Goal: Task Accomplishment & Management: Complete application form

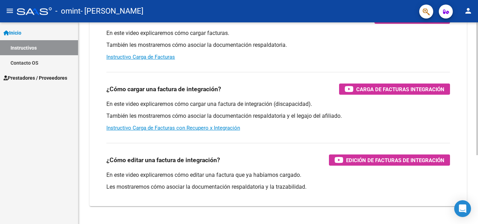
scroll to position [105, 0]
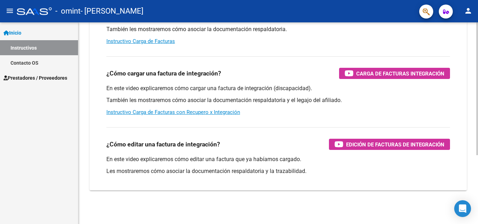
click at [478, 166] on div at bounding box center [477, 157] width 2 height 133
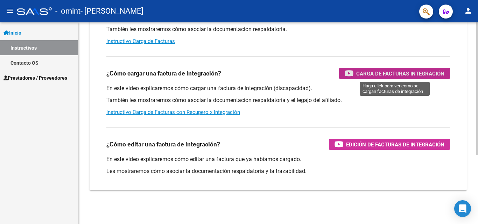
click at [357, 73] on span "Carga de Facturas Integración" at bounding box center [400, 73] width 88 height 9
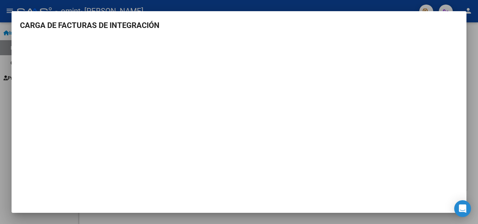
click at [242, 7] on div at bounding box center [239, 112] width 478 height 224
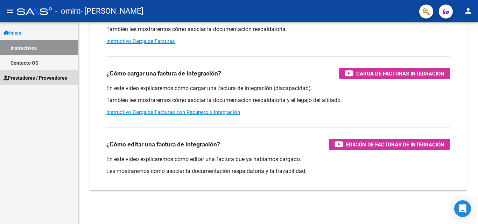
click at [45, 82] on span "Prestadores / Proveedores" at bounding box center [36, 78] width 64 height 8
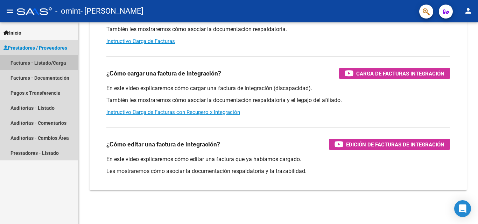
click at [49, 62] on link "Facturas - Listado/Carga" at bounding box center [39, 62] width 78 height 15
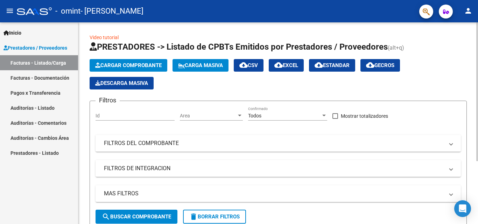
click at [478, 85] on div at bounding box center [477, 91] width 2 height 139
click at [476, 48] on div at bounding box center [477, 91] width 2 height 139
click at [450, 11] on button "button" at bounding box center [446, 12] width 14 height 14
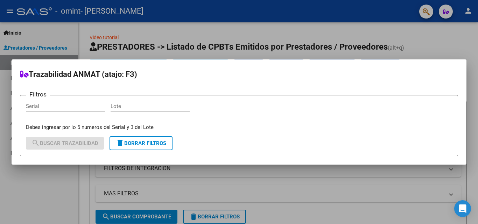
click at [443, 29] on div at bounding box center [239, 112] width 478 height 224
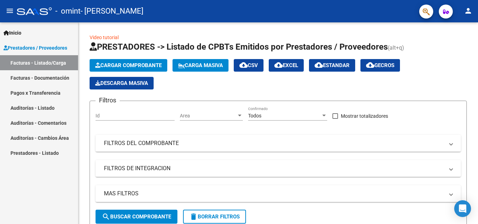
click at [26, 90] on link "Pagos x Transferencia" at bounding box center [39, 92] width 78 height 15
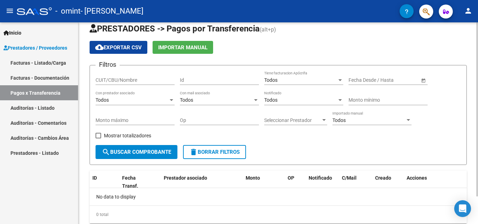
scroll to position [2, 0]
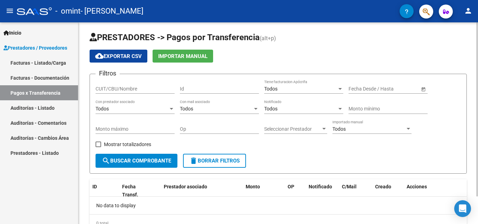
click at [477, 70] on div at bounding box center [477, 111] width 2 height 174
click at [43, 81] on link "Facturas - Documentación" at bounding box center [39, 77] width 78 height 15
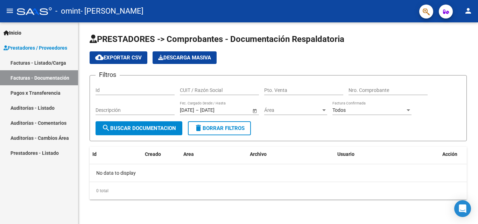
click at [51, 61] on link "Facturas - Listado/Carga" at bounding box center [39, 62] width 78 height 15
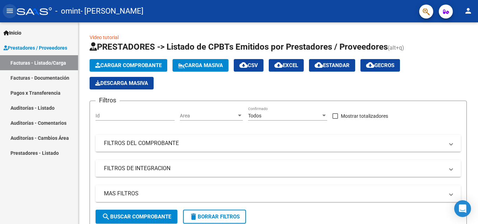
click at [15, 8] on button "menu" at bounding box center [10, 11] width 14 height 14
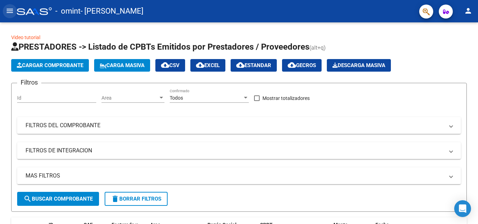
click at [15, 8] on button "menu" at bounding box center [10, 11] width 14 height 14
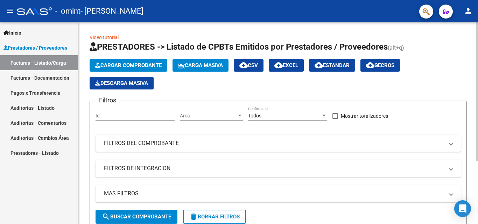
click at [105, 35] on link "Video tutorial" at bounding box center [104, 38] width 29 height 6
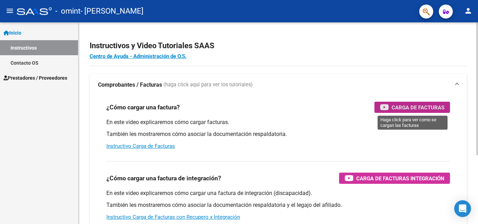
click at [401, 109] on span "Carga de Facturas" at bounding box center [418, 107] width 53 height 9
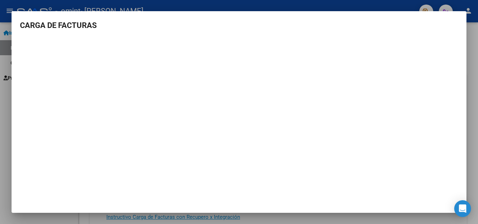
click at [478, 19] on div at bounding box center [239, 112] width 478 height 224
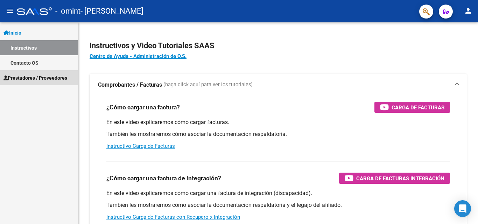
click at [39, 77] on span "Prestadores / Proveedores" at bounding box center [36, 78] width 64 height 8
click at [22, 80] on span "Prestadores / Proveedores" at bounding box center [36, 78] width 64 height 8
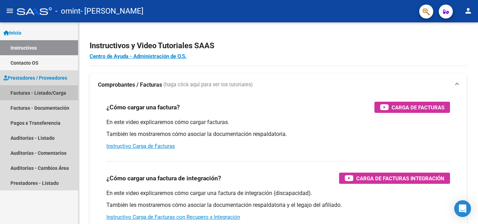
click at [24, 92] on link "Facturas - Listado/Carga" at bounding box center [39, 92] width 78 height 15
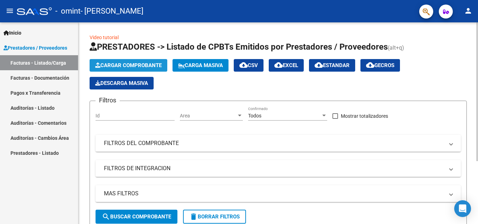
click at [147, 62] on button "Cargar Comprobante" at bounding box center [129, 65] width 78 height 13
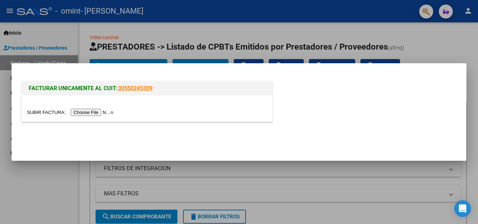
click at [92, 113] on input "file" at bounding box center [71, 112] width 89 height 7
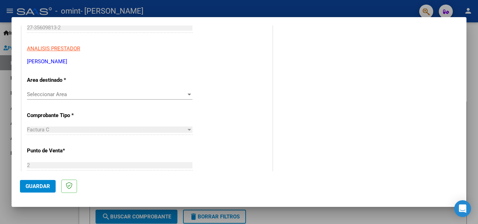
scroll to position [119, 0]
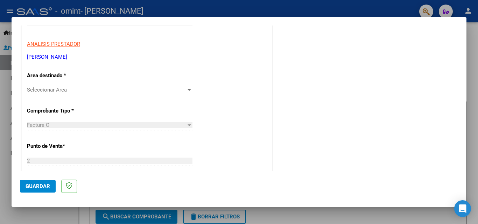
click at [120, 92] on span "Seleccionar Area" at bounding box center [106, 90] width 159 height 6
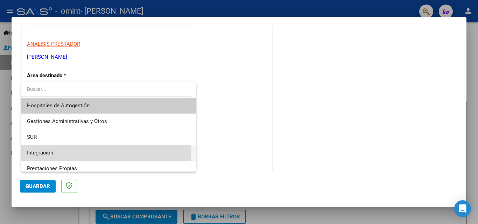
click at [71, 149] on span "Integración" at bounding box center [108, 153] width 163 height 16
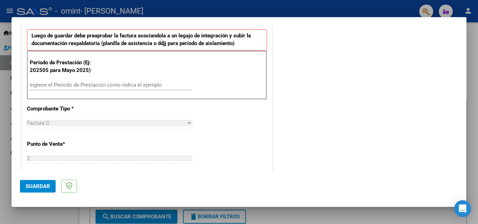
scroll to position [193, 0]
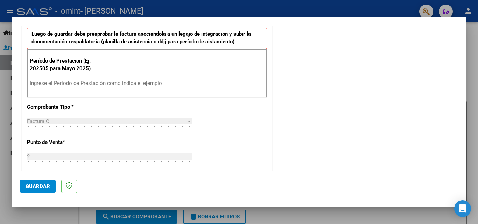
click at [108, 82] on input "Ingrese el Período de Prestación como indica el ejemplo" at bounding box center [111, 83] width 162 height 6
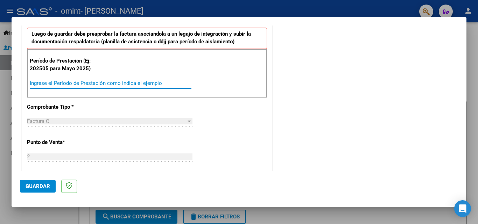
click at [137, 85] on input "Ingrese el Período de Prestación como indica el ejemplo" at bounding box center [111, 83] width 162 height 6
type input "202505"
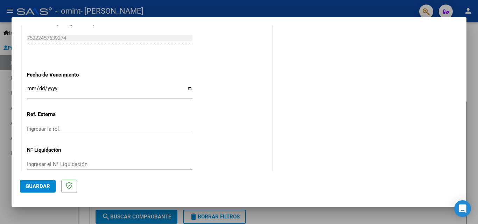
scroll to position [470, 0]
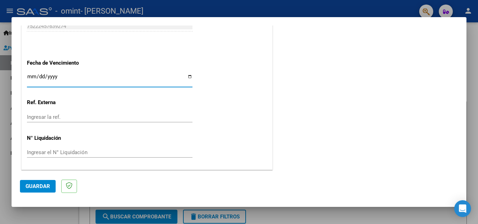
click at [30, 76] on input "Ingresar la fecha" at bounding box center [110, 79] width 166 height 11
click at [185, 75] on input "Ingresar la fecha" at bounding box center [110, 79] width 166 height 11
type input "[DATE]"
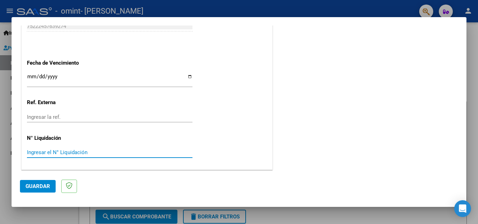
click at [42, 154] on input "Ingresar el N° Liquidación" at bounding box center [110, 152] width 166 height 6
click at [35, 188] on span "Guardar" at bounding box center [38, 186] width 25 height 6
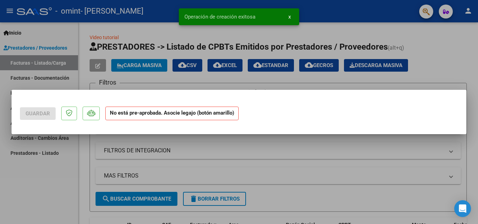
scroll to position [0, 0]
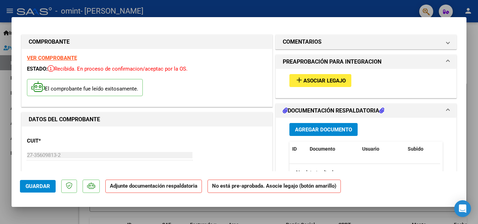
click at [329, 78] on span "Asociar Legajo" at bounding box center [325, 81] width 42 height 6
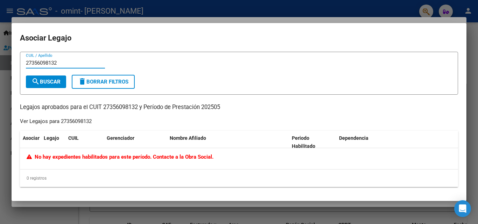
type input "27356098132"
click at [54, 83] on span "search Buscar" at bounding box center [46, 82] width 29 height 6
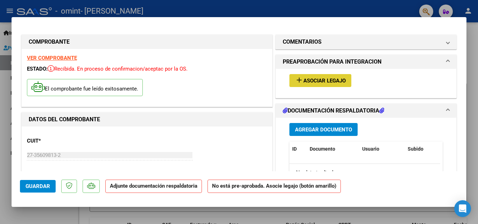
click at [323, 126] on button "Agregar Documento" at bounding box center [324, 129] width 68 height 13
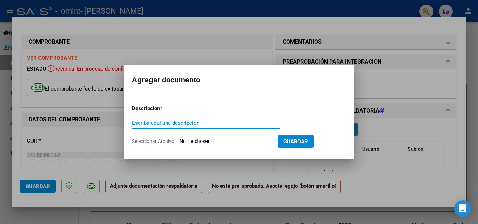
click at [308, 139] on span "Guardar" at bounding box center [296, 142] width 25 height 6
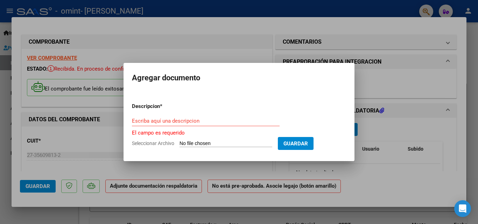
click at [200, 121] on input "Escriba aquí una descripcion" at bounding box center [206, 121] width 148 height 6
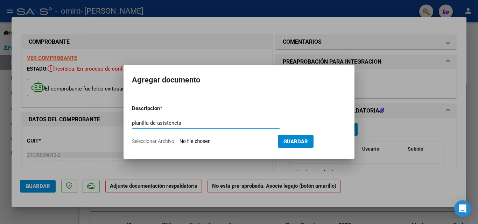
type input "planilla de asistencia"
click at [219, 142] on input "Seleccionar Archivo" at bounding box center [226, 142] width 93 height 7
type input "C:\fakepath\planilla mayo [PERSON_NAME].pdf"
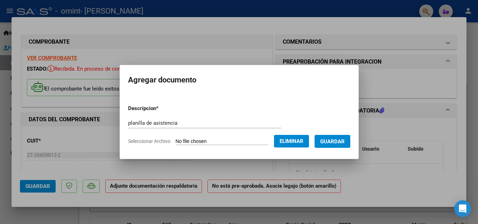
click at [335, 143] on span "Guardar" at bounding box center [332, 142] width 25 height 6
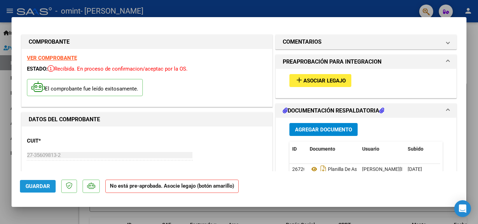
click at [44, 187] on span "Guardar" at bounding box center [38, 186] width 25 height 6
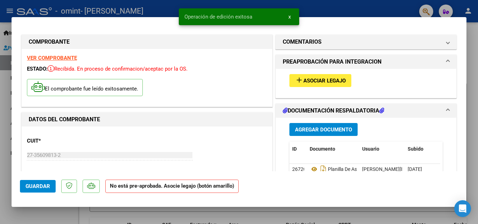
click at [38, 185] on span "Guardar" at bounding box center [38, 186] width 25 height 6
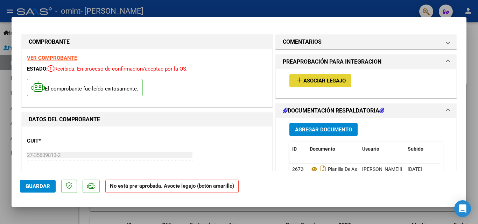
click at [323, 77] on button "add Asociar Legajo" at bounding box center [321, 80] width 62 height 13
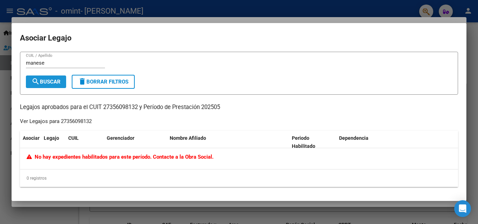
click at [43, 80] on span "search Buscar" at bounding box center [46, 82] width 29 height 6
drag, startPoint x: 72, startPoint y: 65, endPoint x: 30, endPoint y: 59, distance: 42.4
click at [33, 58] on div "[PERSON_NAME] CUIL / Apellido" at bounding box center [65, 63] width 79 height 11
type input "m"
type input "[PERSON_NAME]"
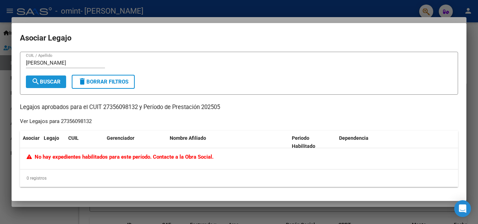
click at [51, 80] on span "search Buscar" at bounding box center [46, 82] width 29 height 6
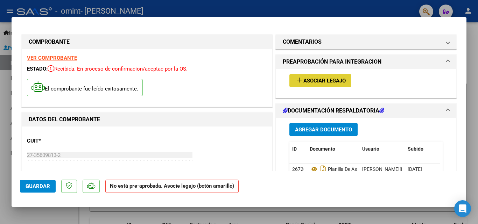
type input "$ 0,00"
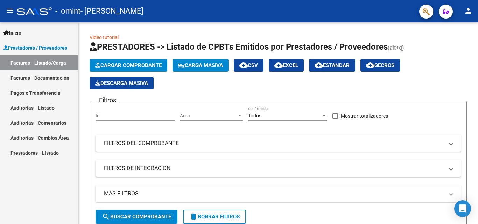
click at [35, 79] on link "Facturas - Documentación" at bounding box center [39, 77] width 78 height 15
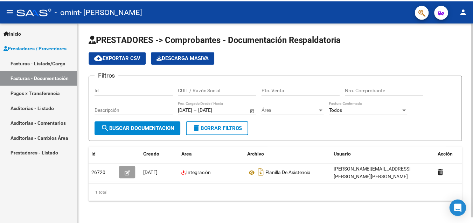
scroll to position [6, 0]
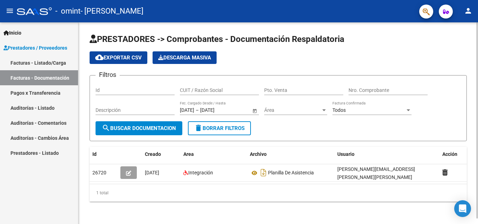
click at [477, 151] on div at bounding box center [477, 120] width 2 height 196
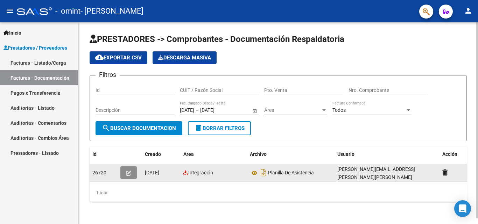
click at [125, 167] on button "button" at bounding box center [128, 173] width 16 height 13
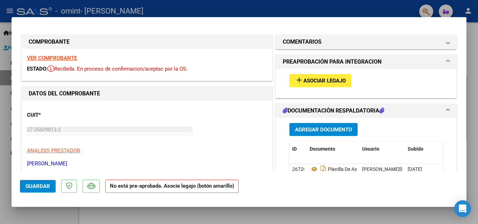
click at [149, 187] on strong "No está pre-aprobada. Asocie legajo (botón amarillo)" at bounding box center [171, 187] width 133 height 14
click at [332, 81] on span "Asociar Legajo" at bounding box center [325, 81] width 42 height 6
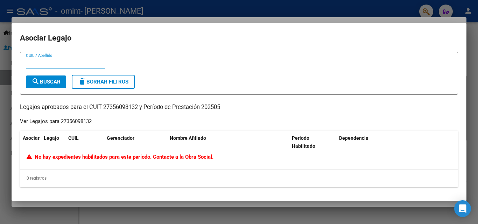
paste input "0AJVX0"
type input "0AJVX0"
click at [53, 77] on button "search Buscar" at bounding box center [46, 82] width 40 height 13
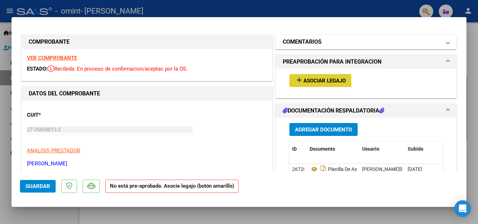
type input "$ 0,00"
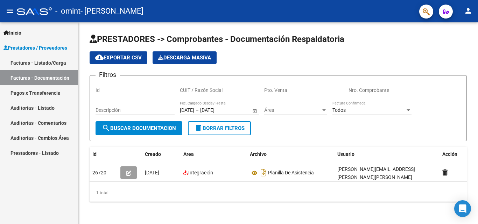
click at [445, 11] on icon "button" at bounding box center [446, 11] width 6 height 5
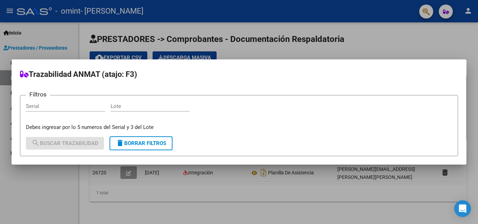
click at [444, 11] on div at bounding box center [239, 112] width 478 height 224
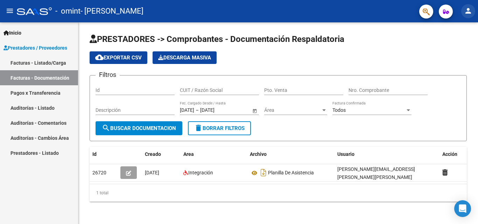
click at [471, 10] on mat-icon "person" at bounding box center [468, 11] width 8 height 8
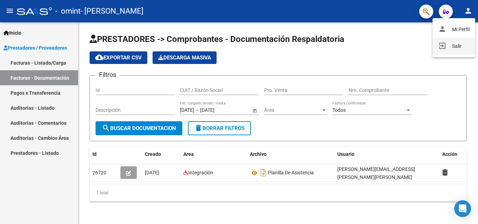
click at [458, 49] on button "exit_to_app Salir" at bounding box center [454, 46] width 43 height 17
